Goal: Task Accomplishment & Management: Manage account settings

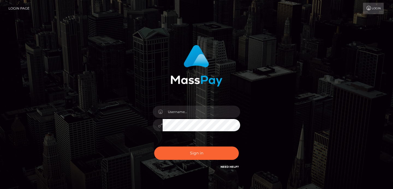
click at [119, 56] on div "Sign in" at bounding box center [196, 110] width 311 height 139
click at [372, 8] on link "Login" at bounding box center [373, 8] width 21 height 11
click at [371, 9] on icon at bounding box center [369, 8] width 6 height 4
click at [178, 111] on input "text" at bounding box center [202, 112] width 78 height 12
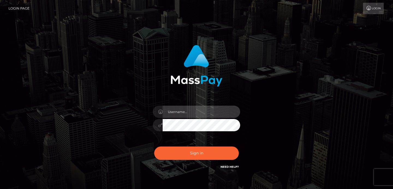
scroll to position [1668, 0]
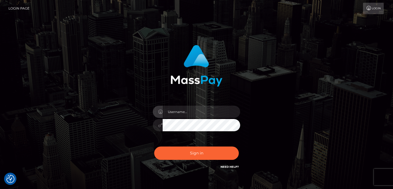
click at [139, 85] on div at bounding box center [196, 64] width 143 height 46
click at [20, 7] on link "Login Page" at bounding box center [18, 8] width 21 height 11
